Goal: Transaction & Acquisition: Book appointment/travel/reservation

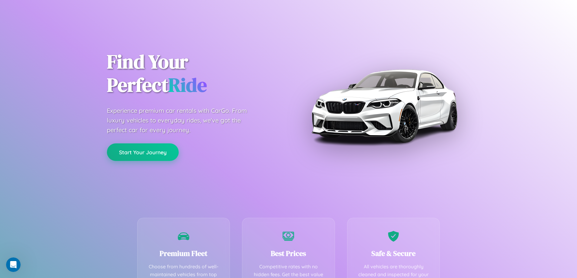
click at [143, 152] on button "Start Your Journey" at bounding box center [143, 152] width 72 height 18
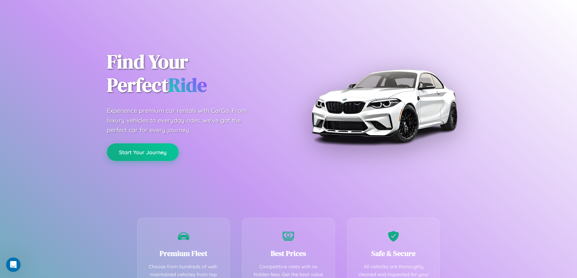
click at [143, 152] on button "Start Your Journey" at bounding box center [143, 152] width 72 height 18
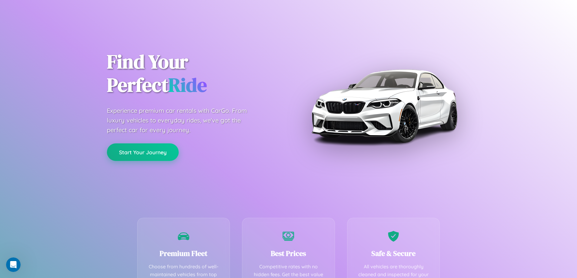
click at [143, 152] on button "Start Your Journey" at bounding box center [143, 152] width 72 height 18
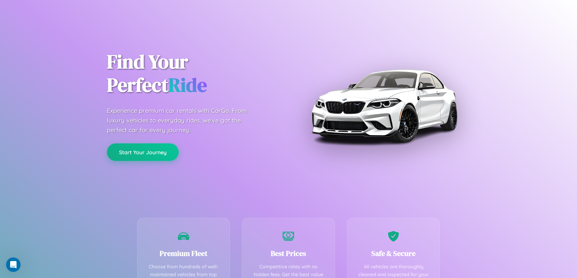
click at [143, 152] on button "Start Your Journey" at bounding box center [143, 152] width 72 height 18
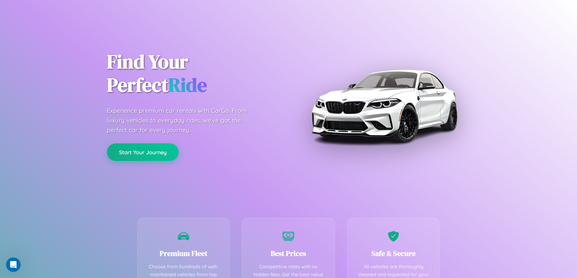
click at [143, 152] on button "Start Your Journey" at bounding box center [143, 152] width 72 height 18
